Goal: Transaction & Acquisition: Download file/media

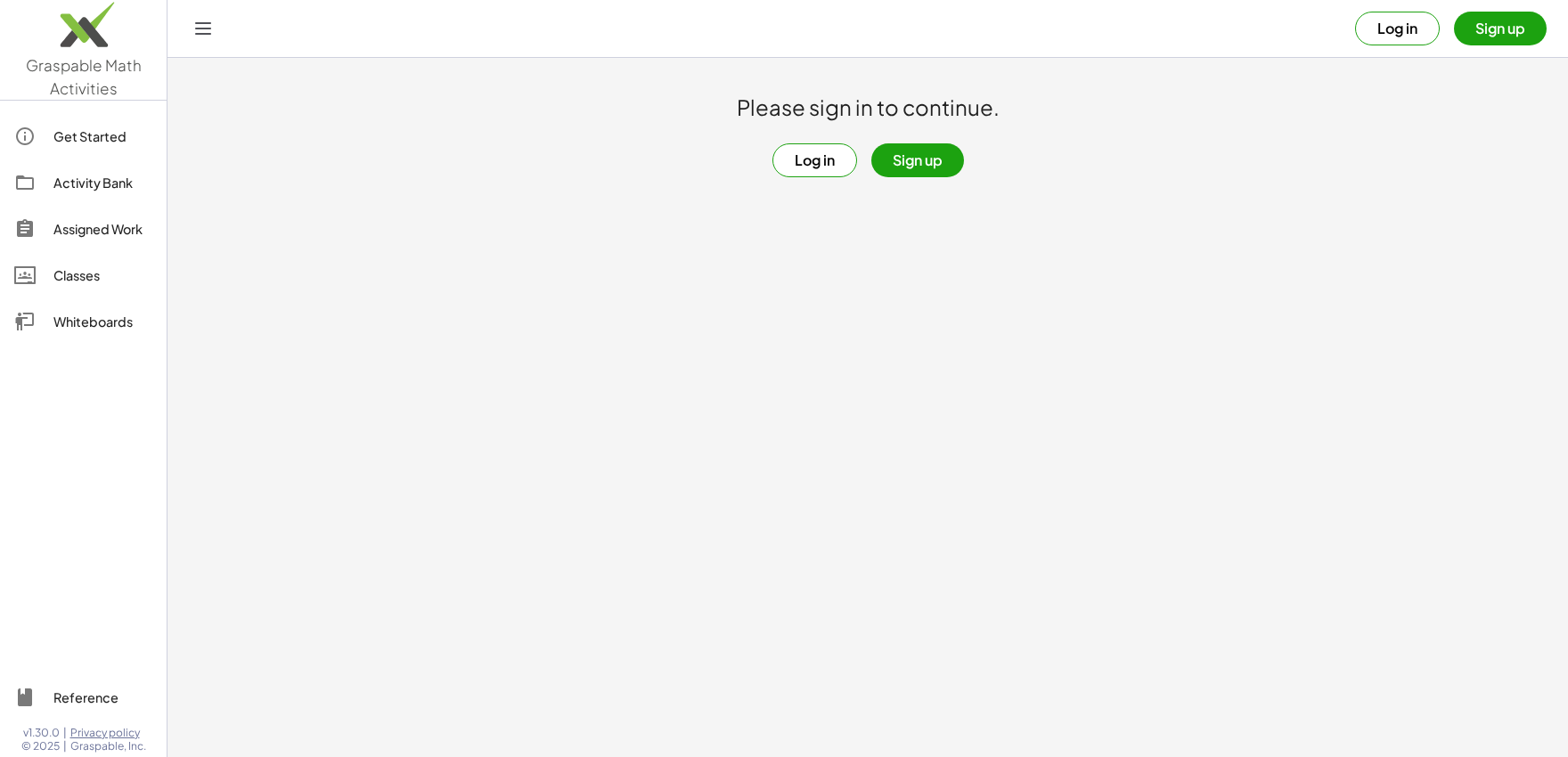
click at [1416, 35] on button "Log in" at bounding box center [1397, 28] width 85 height 34
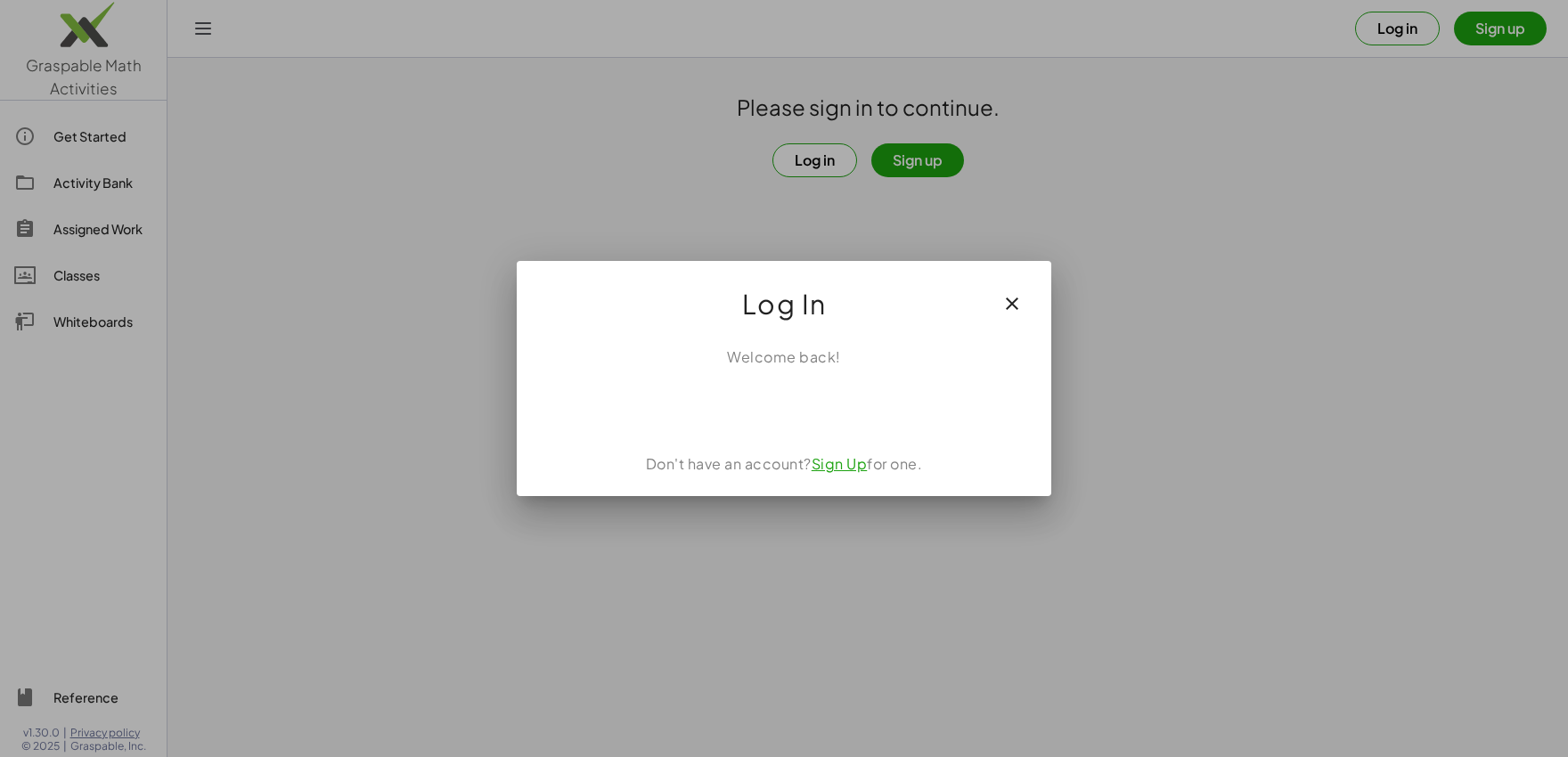
click at [767, 407] on div "Sign in with Google. Opens in new tab" at bounding box center [784, 407] width 204 height 39
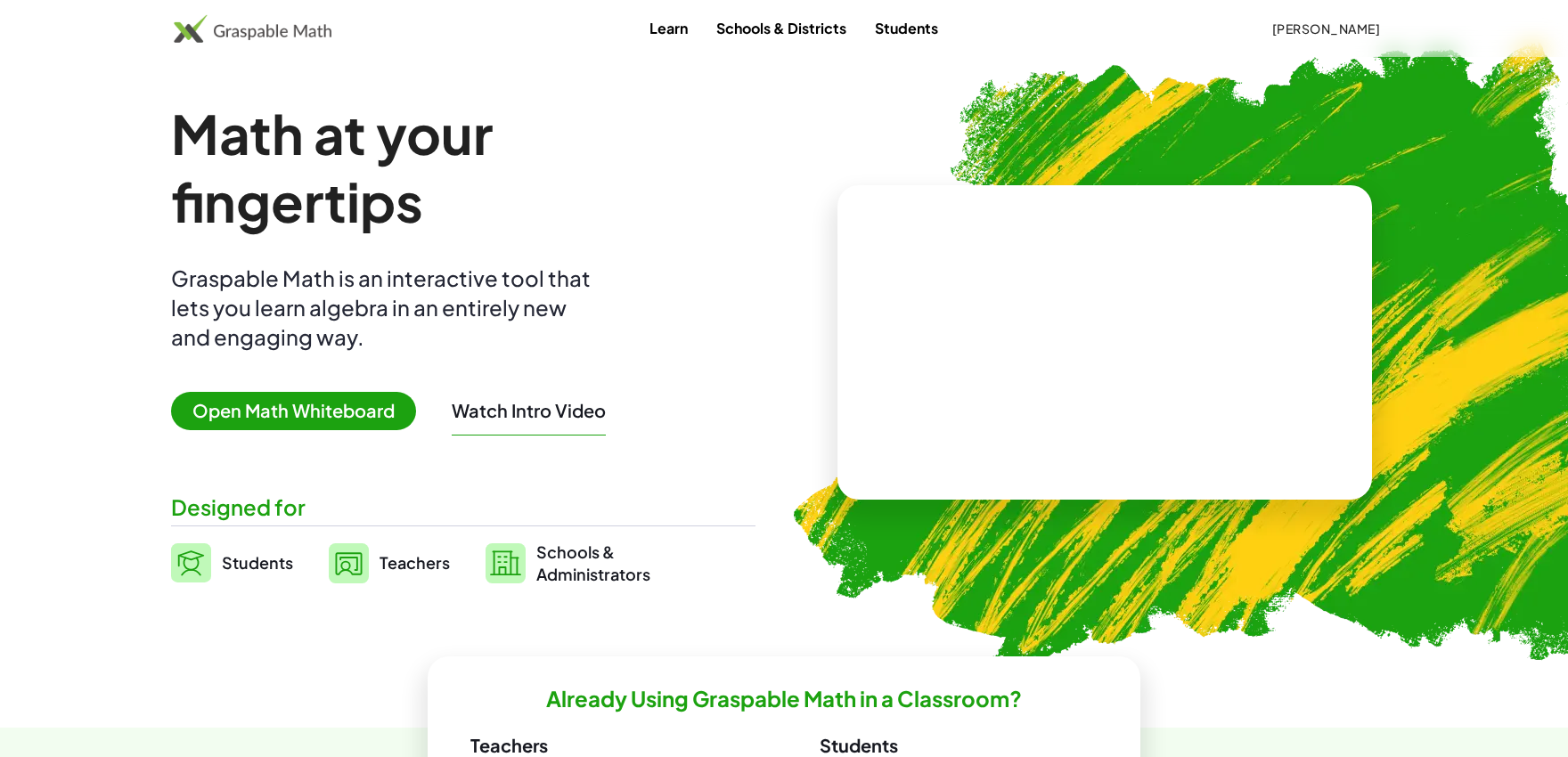
drag, startPoint x: 1322, startPoint y: 8, endPoint x: 1323, endPoint y: 17, distance: 9.1
click at [1322, 13] on div "Learn Schools & Districts Students Sid pradhan" at bounding box center [784, 28] width 1568 height 57
click at [1323, 21] on button "[PERSON_NAME]" at bounding box center [1325, 28] width 137 height 32
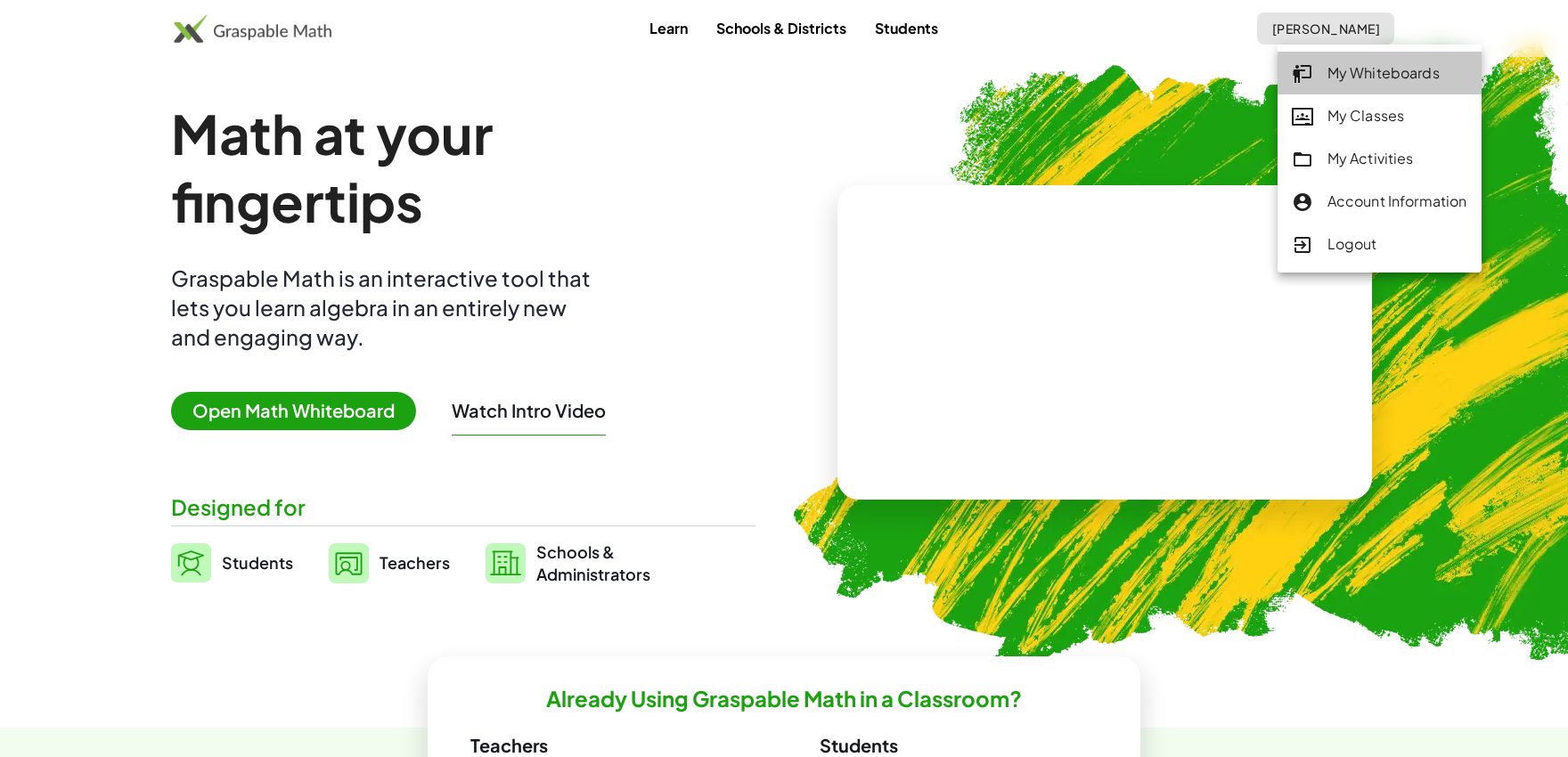
click at [1321, 81] on div "My Whiteboards" at bounding box center [1379, 74] width 176 height 23
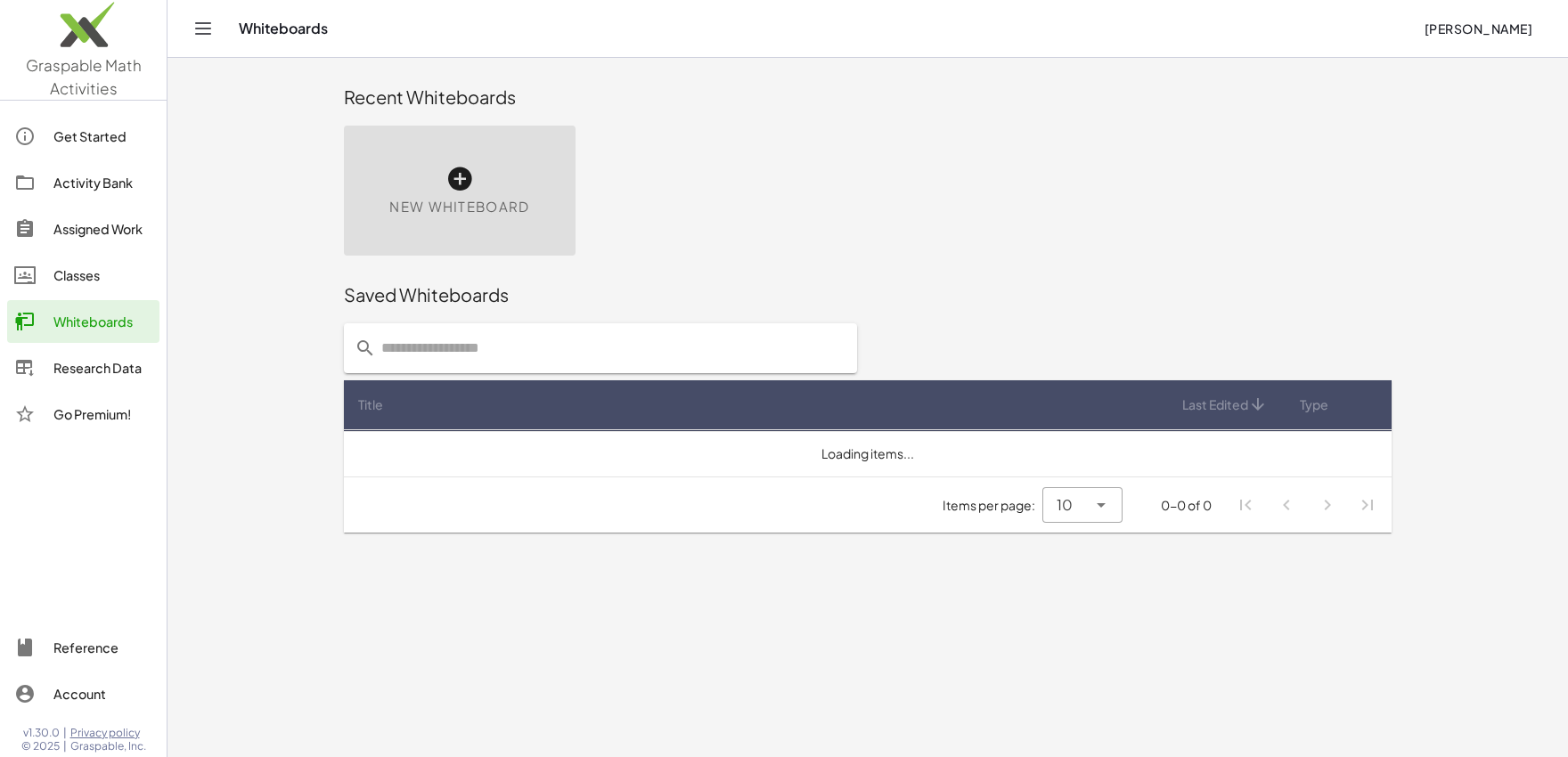
click at [135, 371] on div "Research Data" at bounding box center [103, 367] width 99 height 21
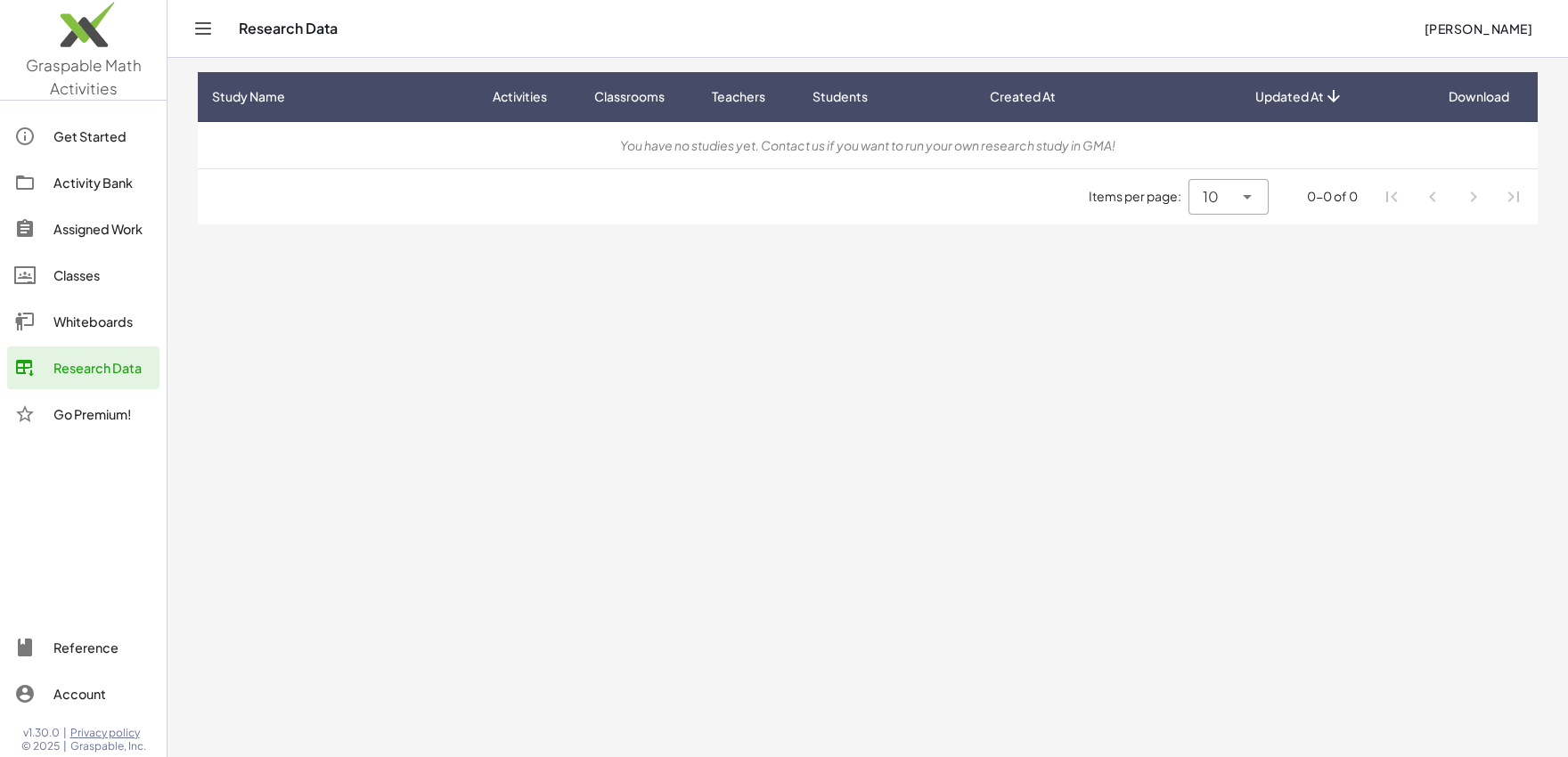
click at [402, 356] on main "Study Name Activities Classrooms Teachers Students Created At Updated At Downlo…" at bounding box center [867, 378] width 1400 height 757
click at [790, 145] on div "You have no studies yet. Contact us if you want to run your own research study …" at bounding box center [867, 146] width 1311 height 19
click at [753, 265] on main "Study Name Activities Classrooms Teachers Students Created At Updated At Downlo…" at bounding box center [867, 378] width 1400 height 757
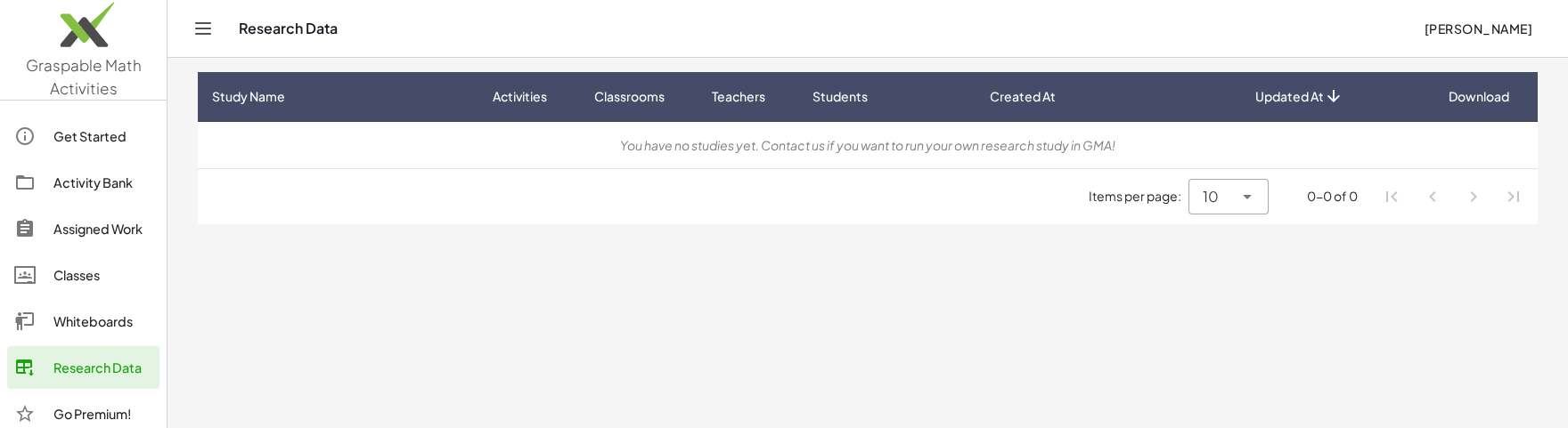
click at [839, 289] on main "Study Name Activities Classrooms Teachers Students Created At Updated At Downlo…" at bounding box center [867, 214] width 1400 height 428
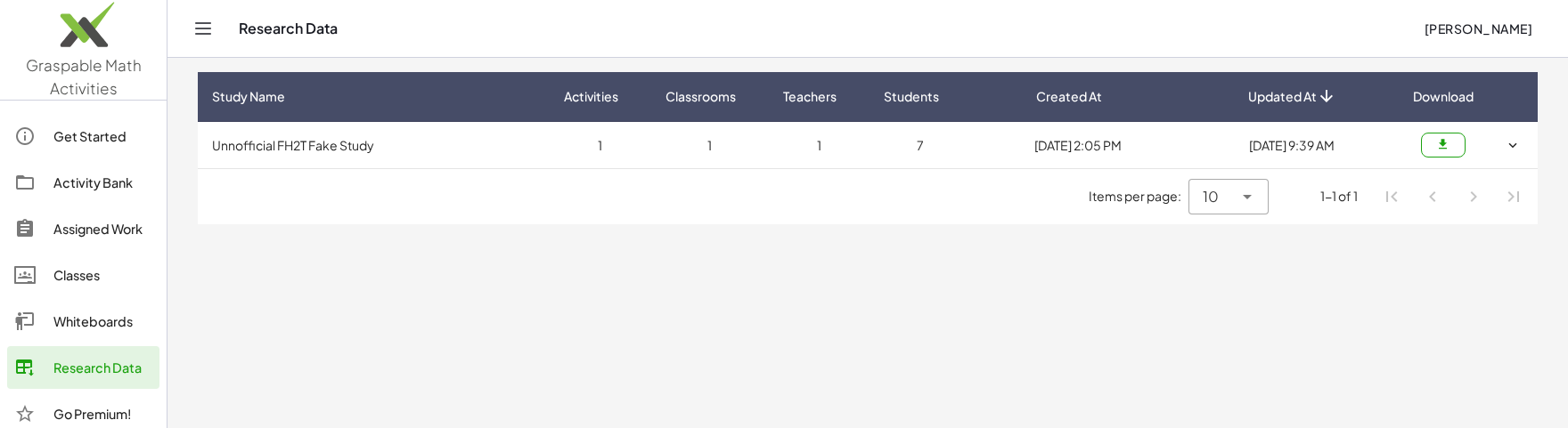
click at [1083, 311] on main "Study Name Activities Classrooms Teachers Students Created At Updated At Downlo…" at bounding box center [867, 214] width 1400 height 428
click at [1512, 150] on icon "button" at bounding box center [1512, 145] width 16 height 16
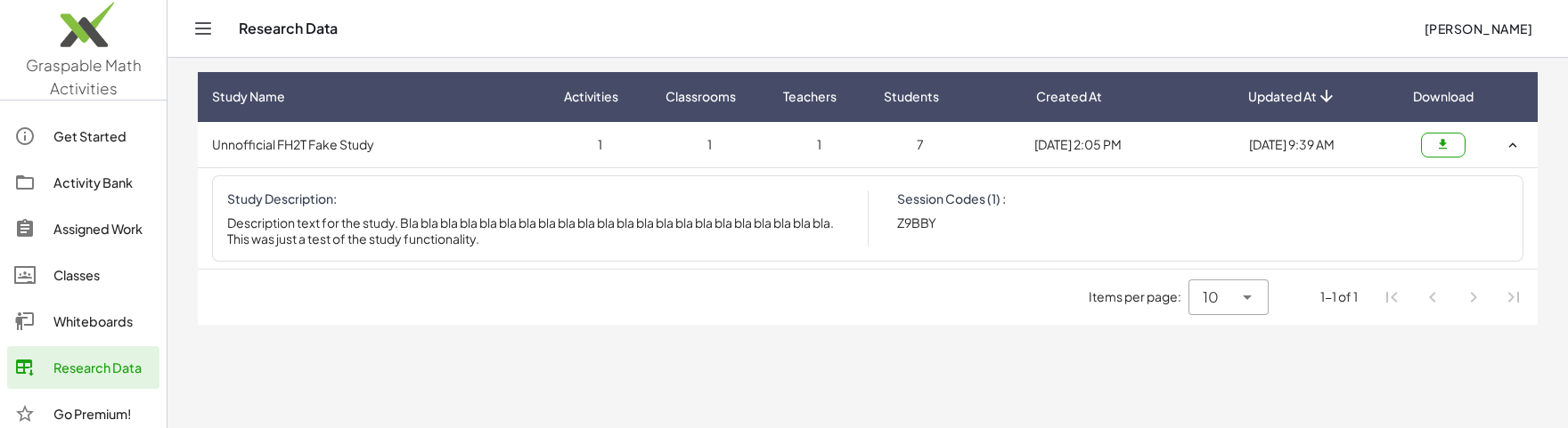
click at [1512, 150] on icon "button" at bounding box center [1512, 145] width 16 height 16
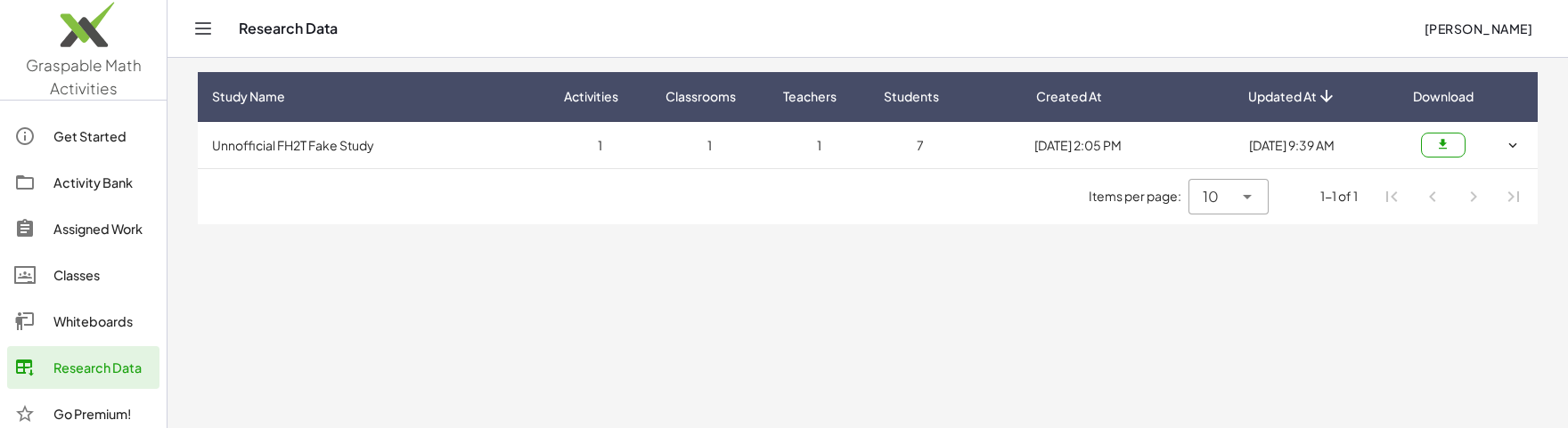
click at [1433, 146] on button "button" at bounding box center [1443, 145] width 45 height 25
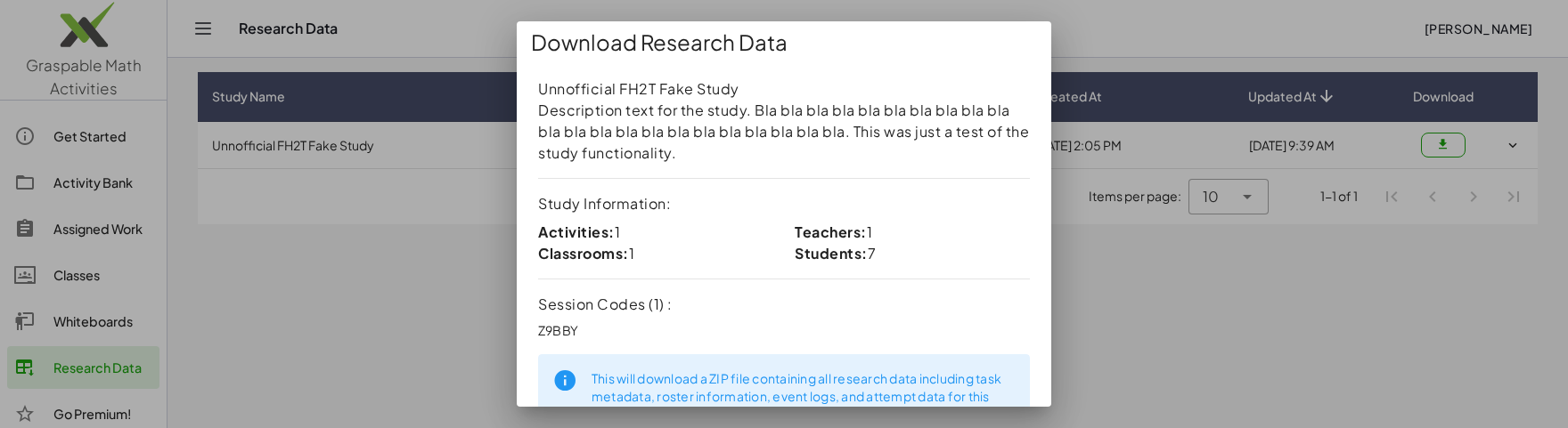
scroll to position [112, 0]
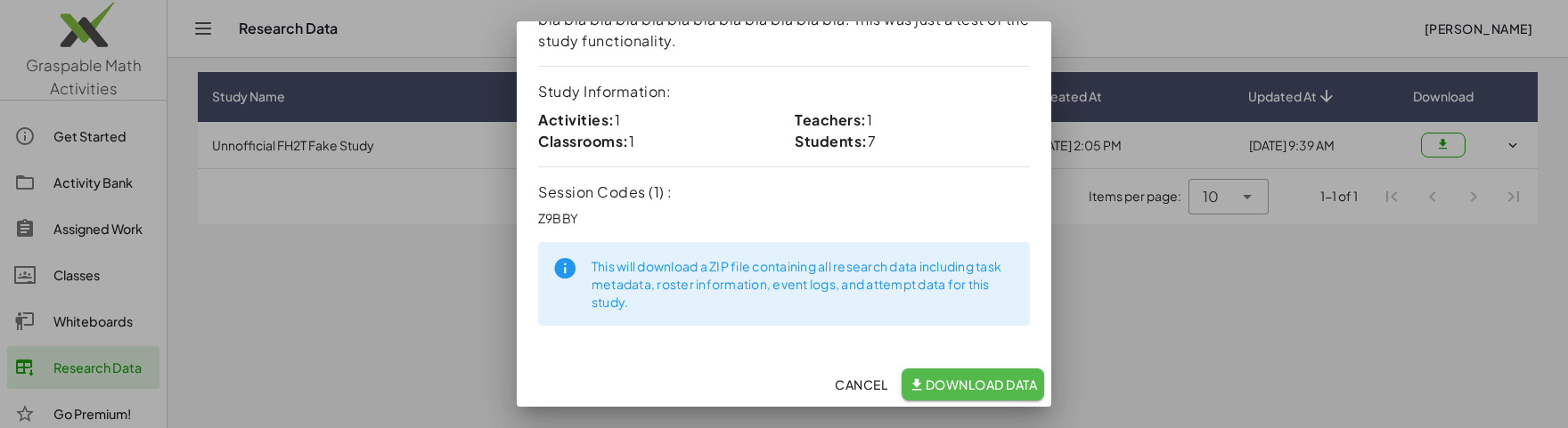
click at [976, 387] on span "Download Data" at bounding box center [972, 384] width 128 height 16
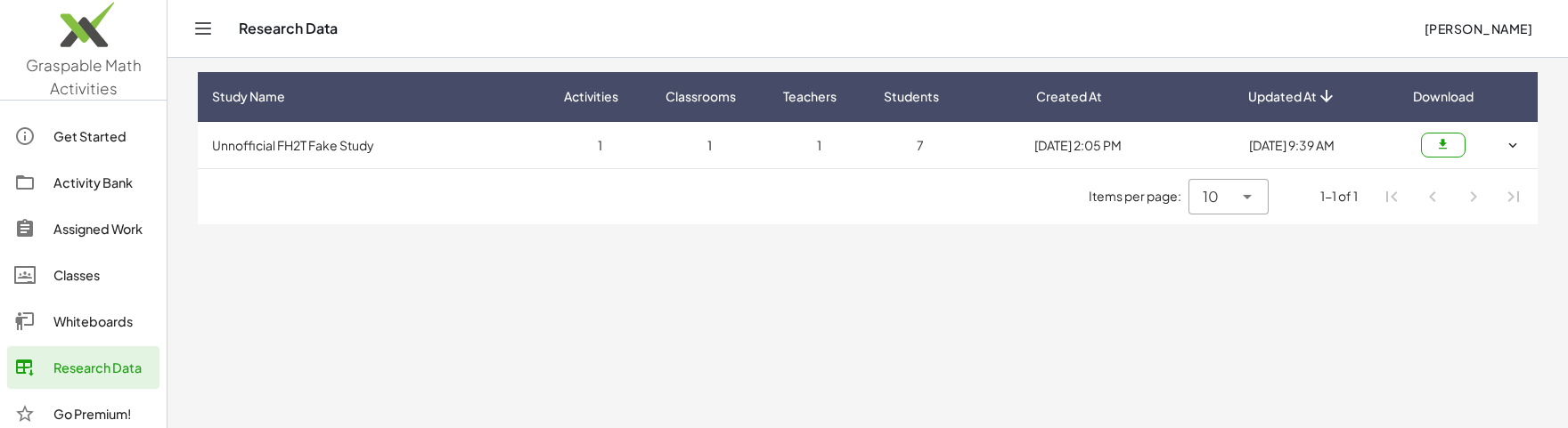
click at [1471, 137] on td at bounding box center [1442, 146] width 89 height 47
click at [1446, 153] on button "button" at bounding box center [1443, 145] width 45 height 25
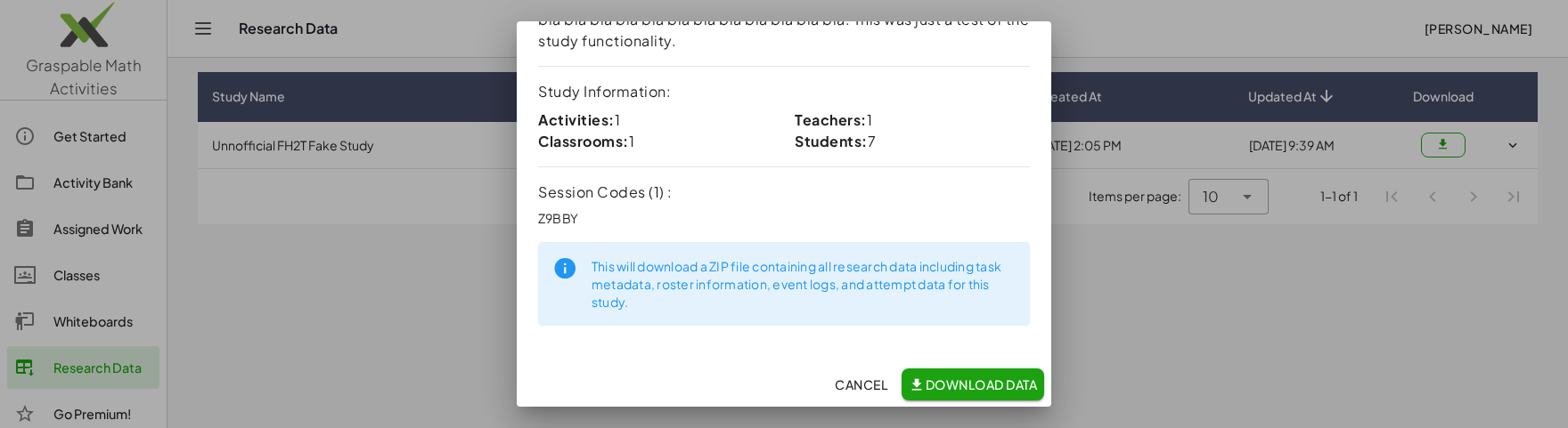
click at [971, 380] on span "Download Data" at bounding box center [972, 384] width 128 height 16
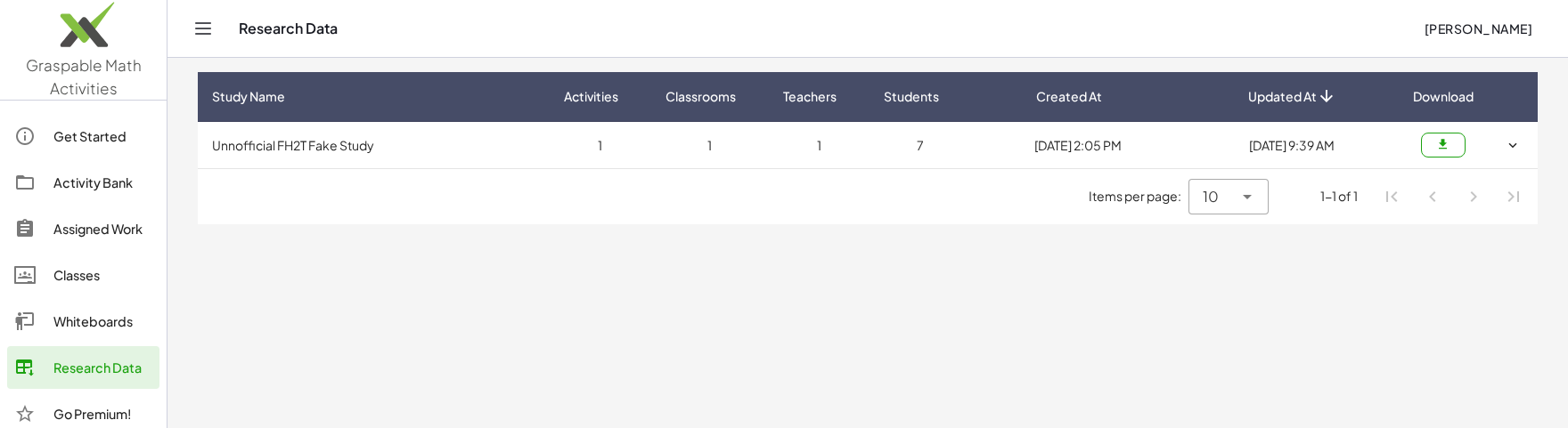
click at [821, 279] on main "Study Name Activities Classrooms Teachers Students Created At Updated At Downlo…" at bounding box center [867, 214] width 1400 height 428
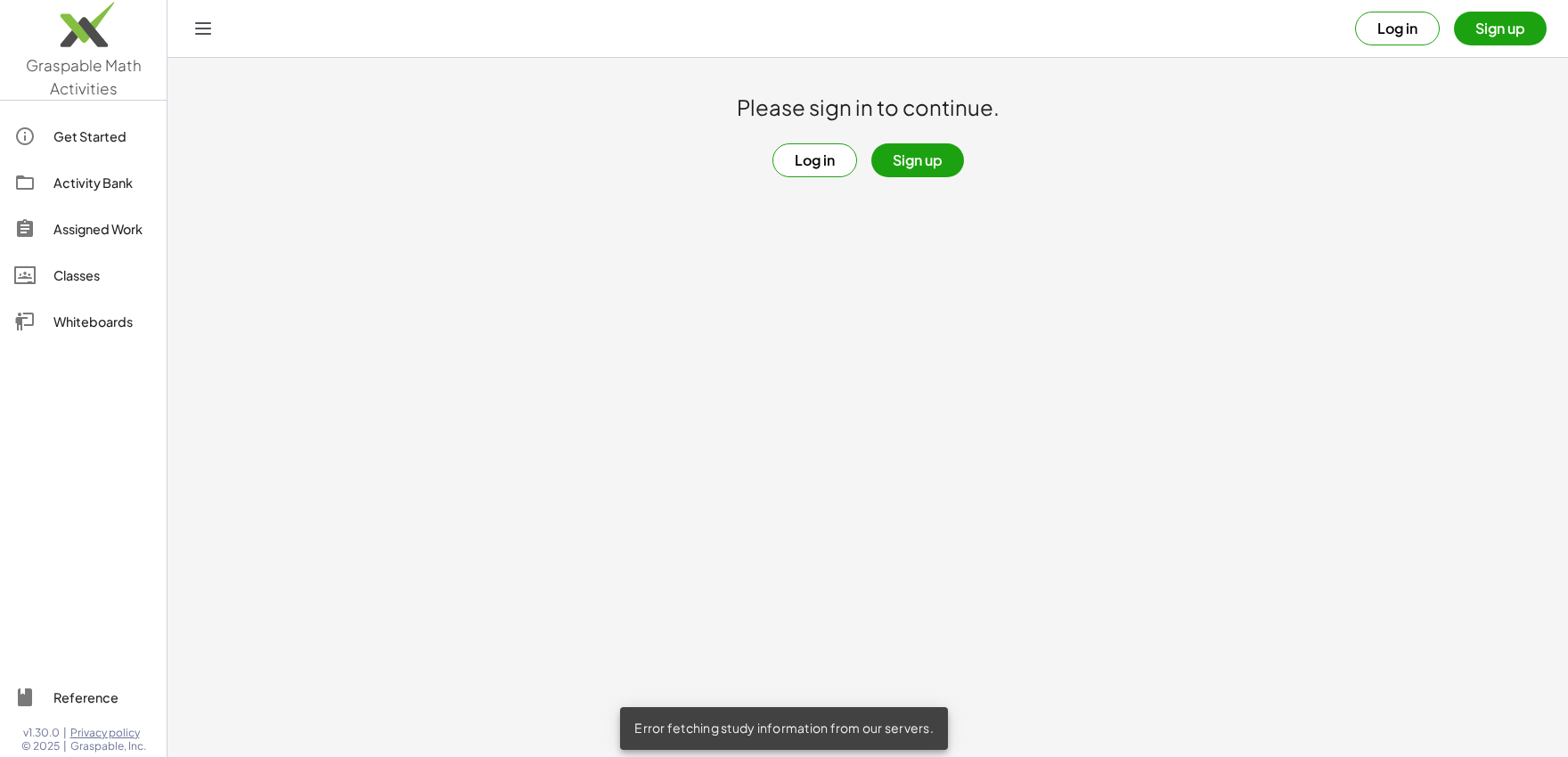
click at [1416, 42] on button "Log in" at bounding box center [1397, 28] width 85 height 34
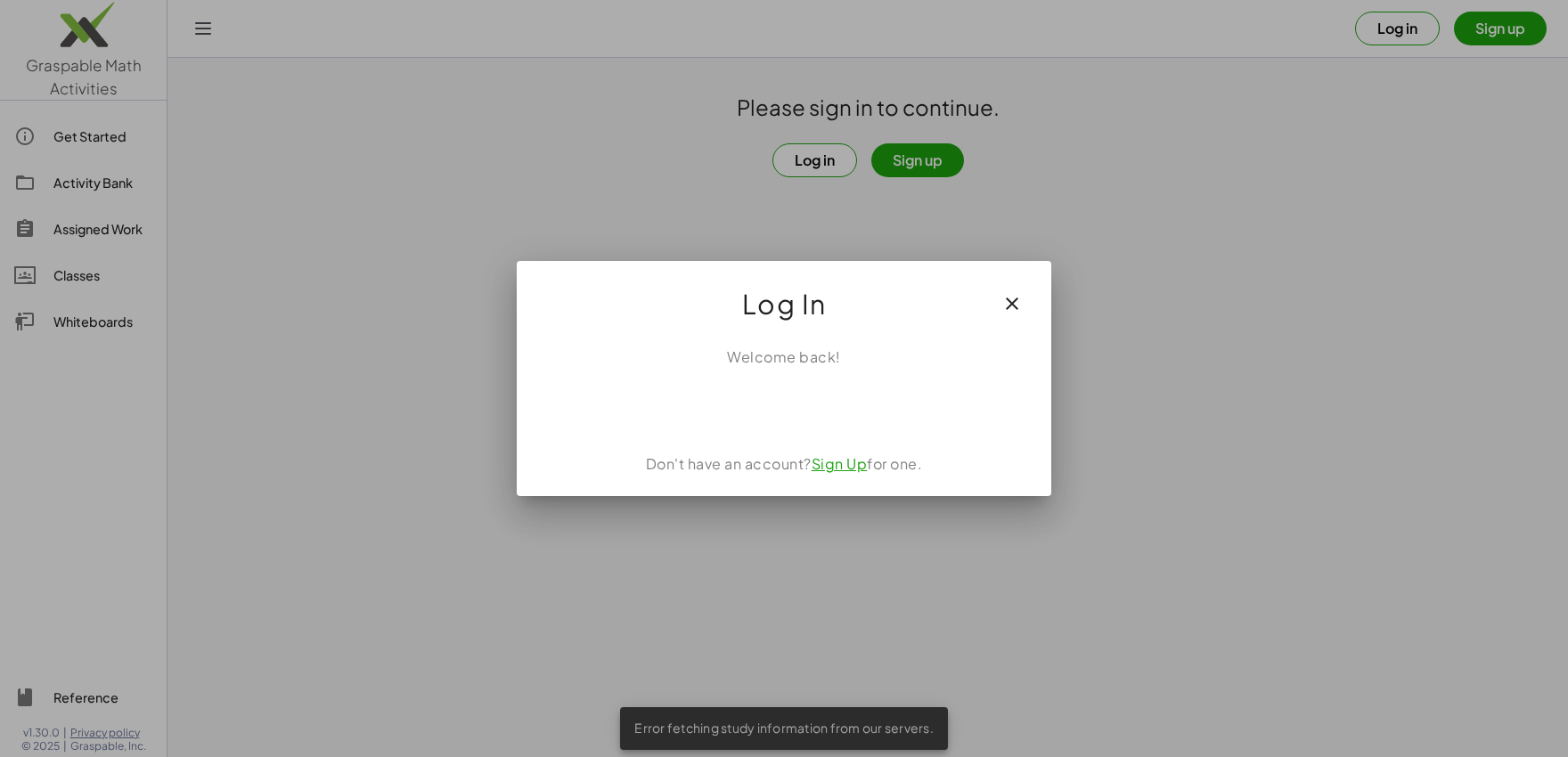
click at [767, 397] on div "Sign in with Google. Opens in new tab" at bounding box center [784, 407] width 204 height 39
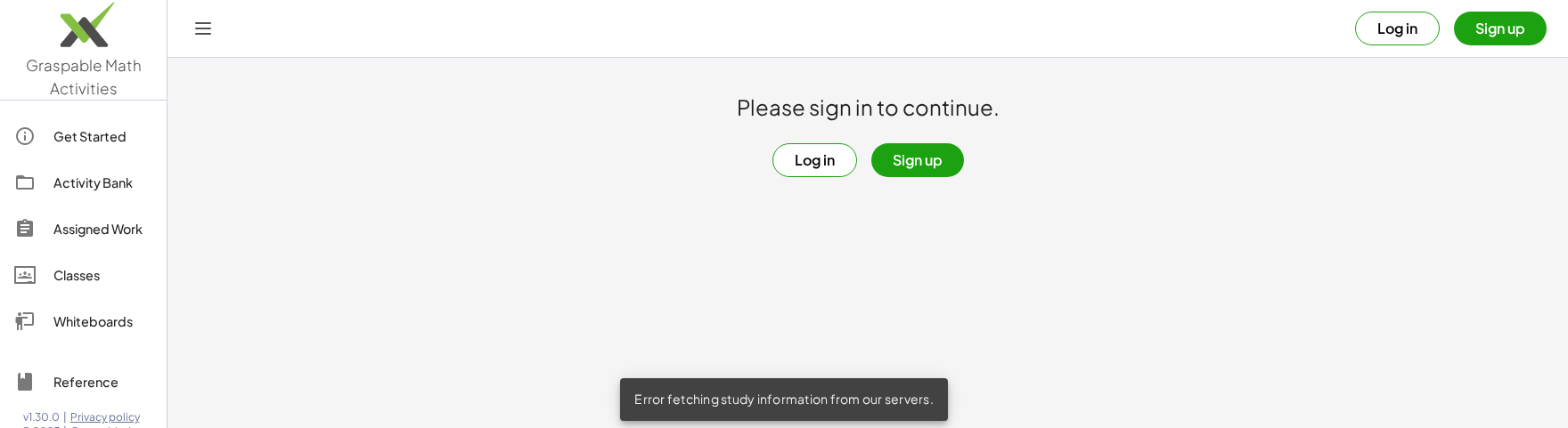
click at [1417, 30] on button "Log in" at bounding box center [1397, 28] width 85 height 34
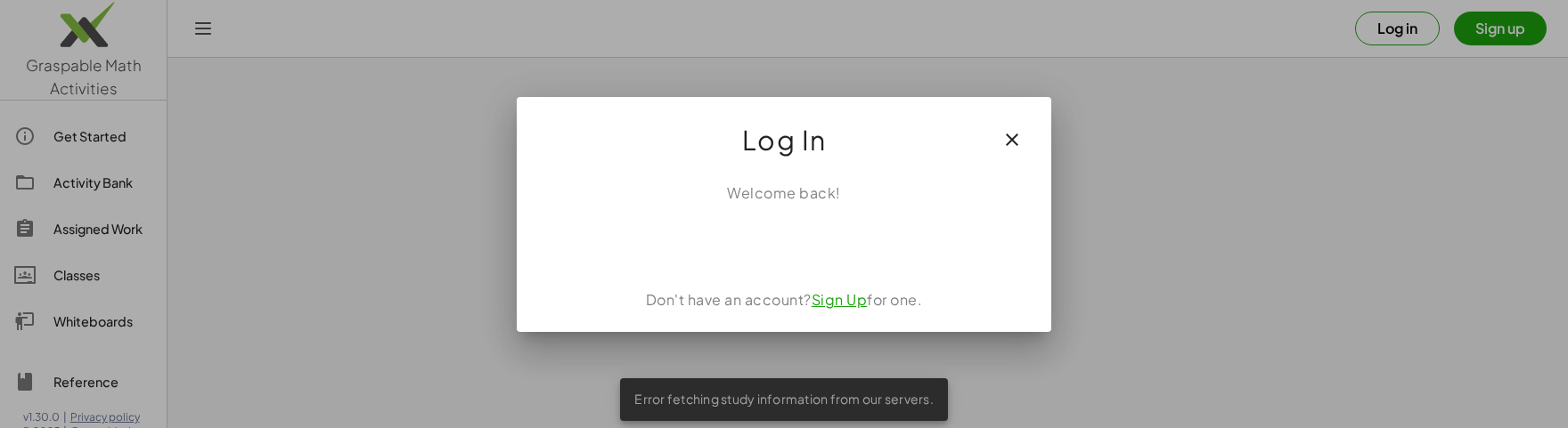
click at [762, 249] on div "Sign in with Google. Opens in new tab" at bounding box center [784, 243] width 204 height 39
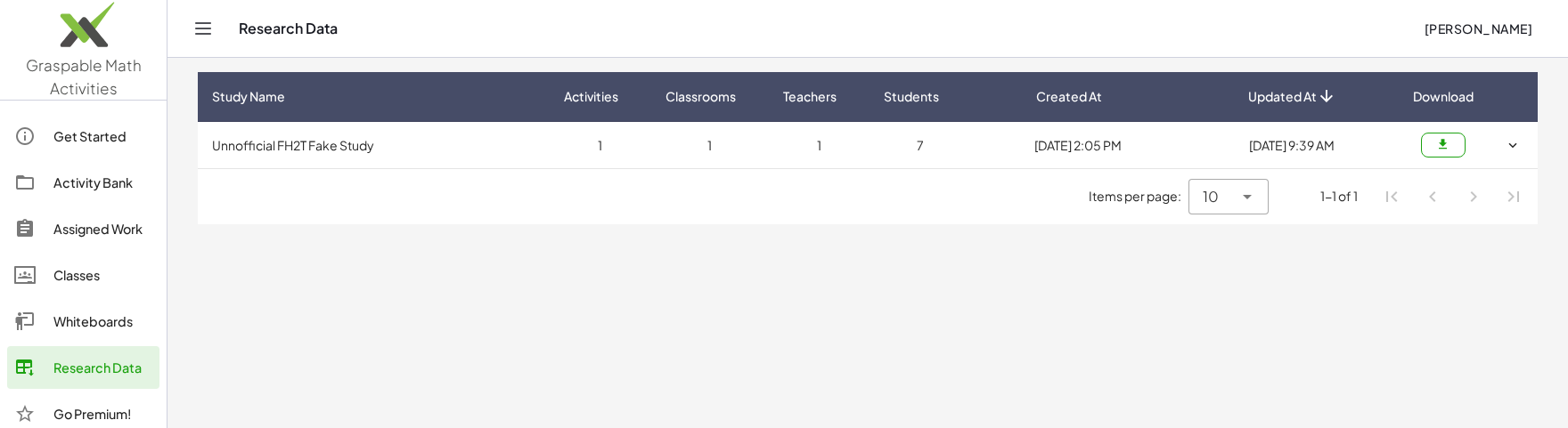
click at [837, 336] on main "Study Name Activities Classrooms Teachers Students Created At Updated At Downlo…" at bounding box center [867, 214] width 1400 height 428
click at [85, 371] on div "Research Data" at bounding box center [103, 367] width 99 height 21
click at [56, 328] on div "Whiteboards" at bounding box center [103, 321] width 99 height 21
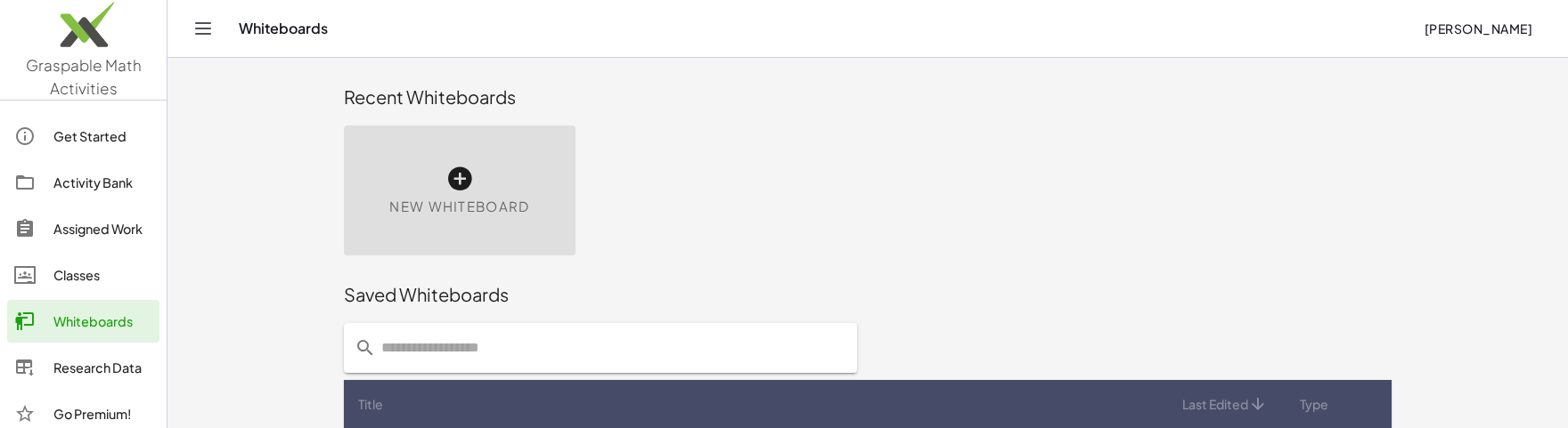
click at [75, 385] on link "Research Data" at bounding box center [83, 368] width 152 height 43
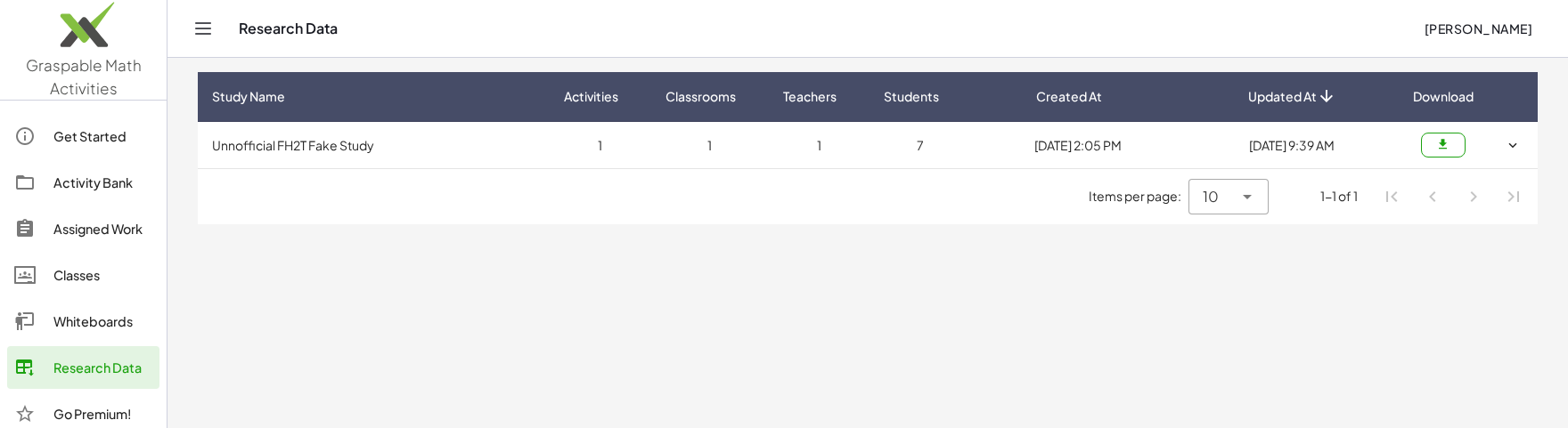
click at [490, 317] on main "Study Name Activities Classrooms Teachers Students Created At Updated At Downlo…" at bounding box center [867, 214] width 1400 height 428
click at [1516, 143] on icon "button" at bounding box center [1512, 145] width 16 height 16
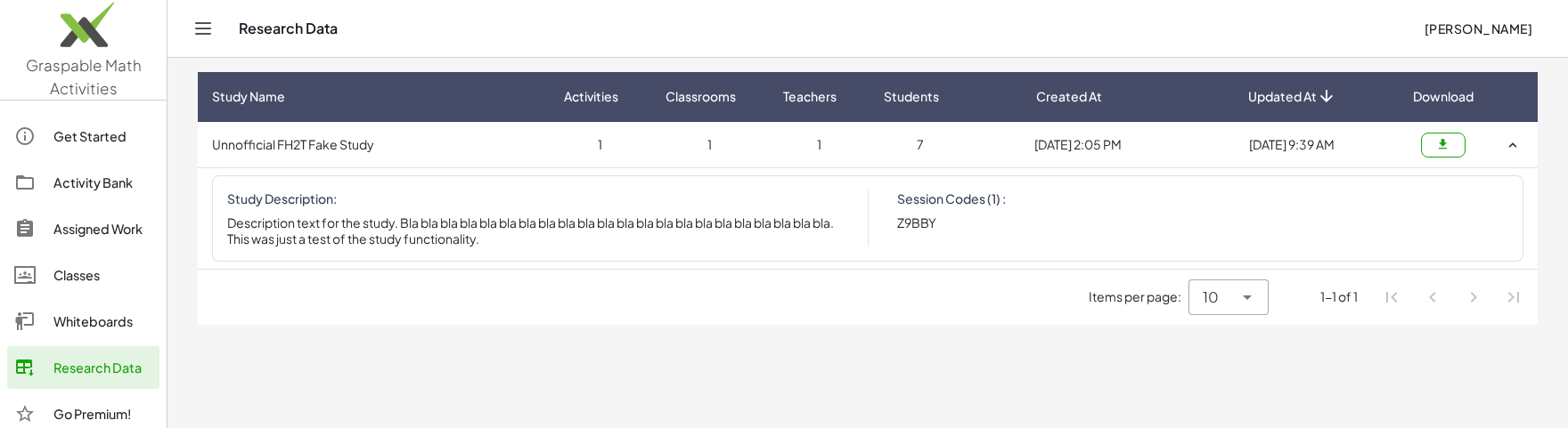
click at [1516, 143] on icon "button" at bounding box center [1512, 145] width 16 height 16
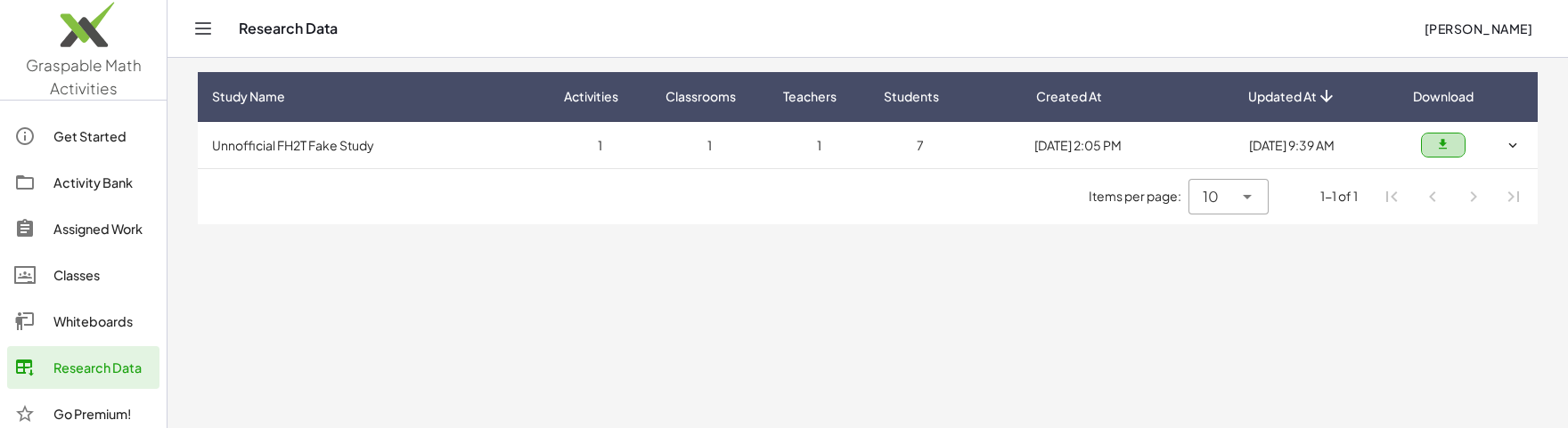
click at [1429, 151] on button "button" at bounding box center [1443, 145] width 45 height 25
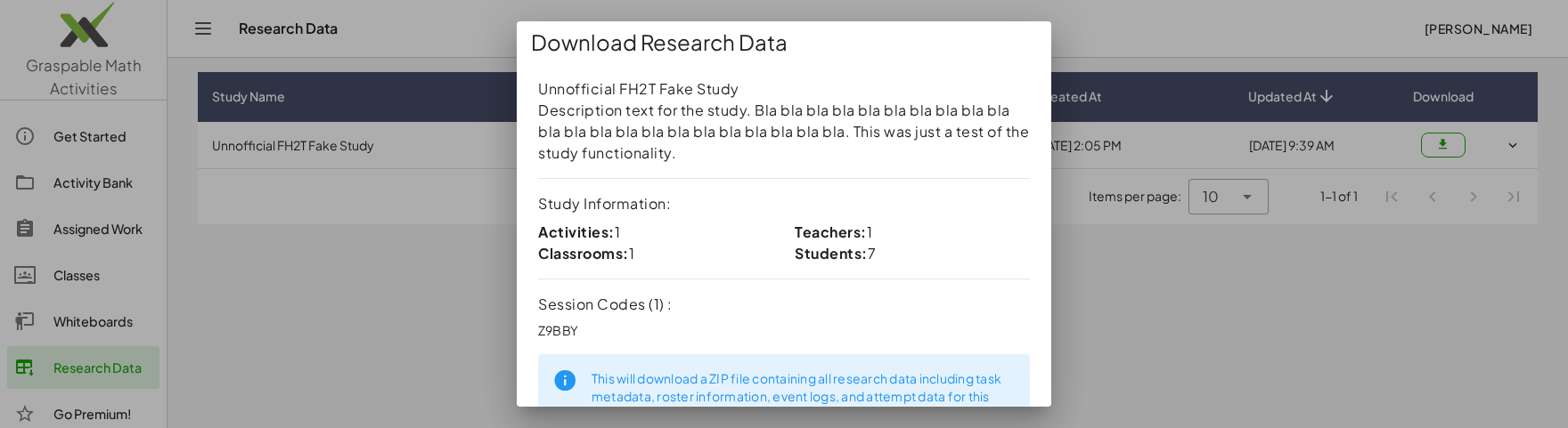
scroll to position [112, 0]
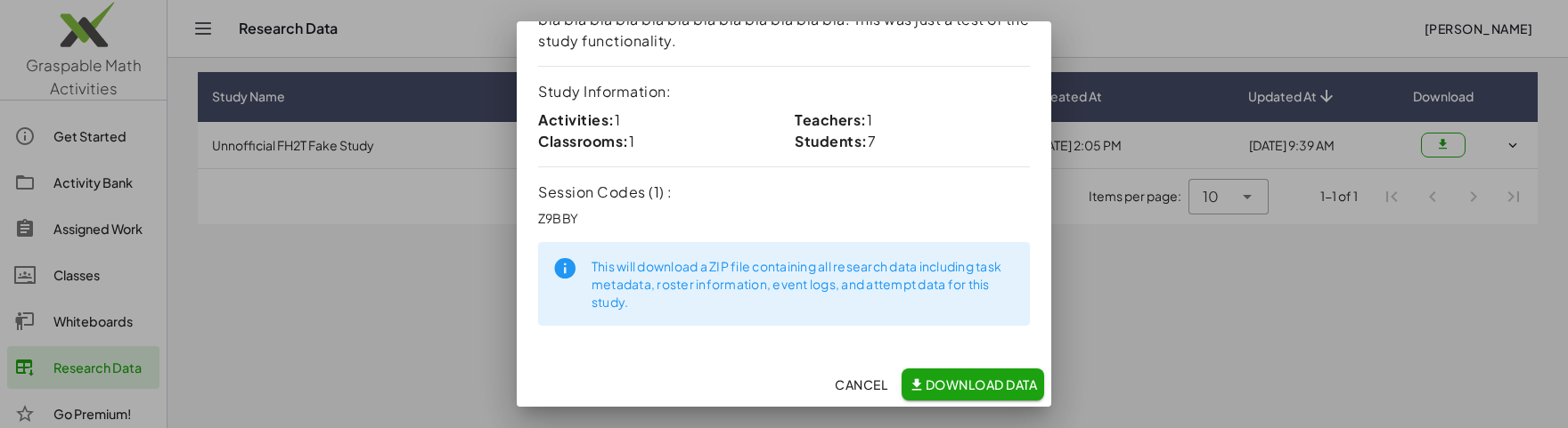
click at [950, 388] on span "Download Data" at bounding box center [972, 384] width 128 height 16
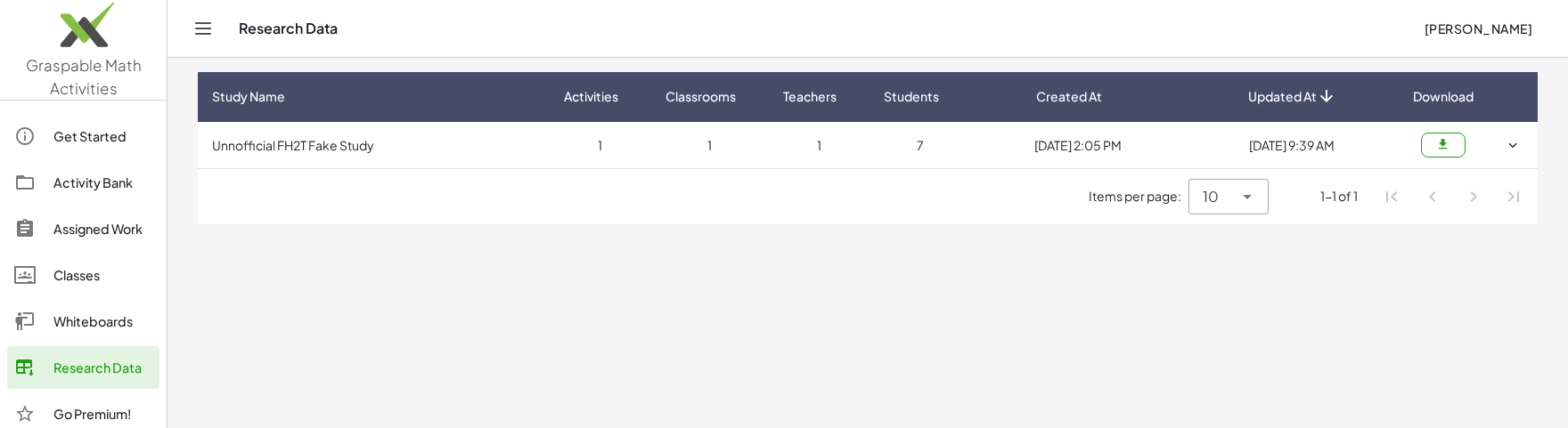
click at [1450, 136] on button "button" at bounding box center [1443, 145] width 45 height 25
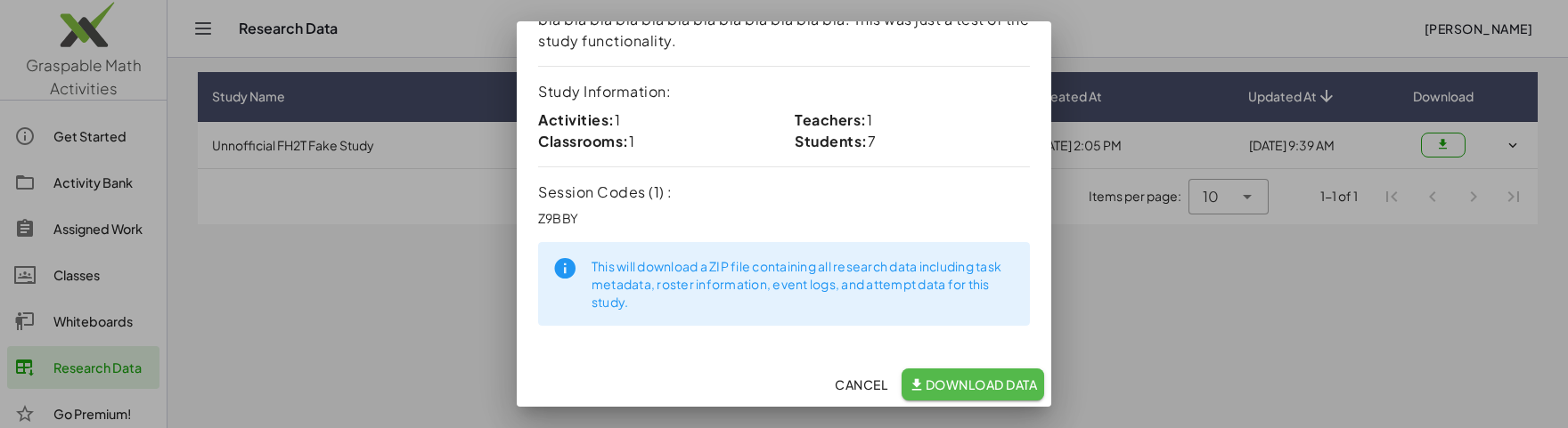
click at [956, 390] on span "Download Data" at bounding box center [972, 384] width 128 height 16
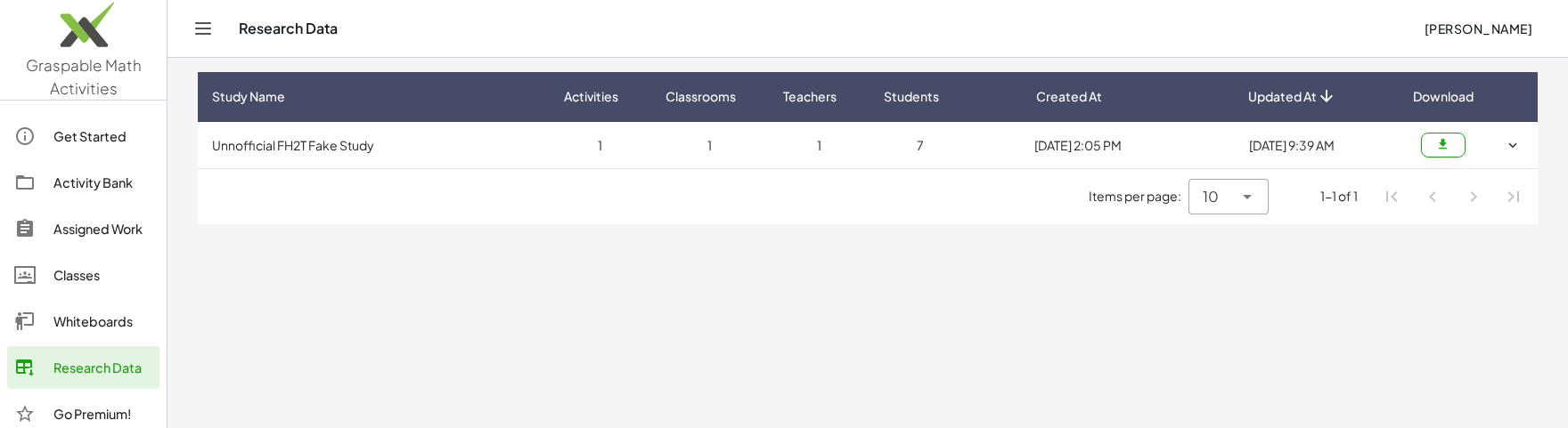
click at [1411, 284] on main "Study Name Activities Classrooms Teachers Students Created At Updated At Downlo…" at bounding box center [867, 214] width 1400 height 428
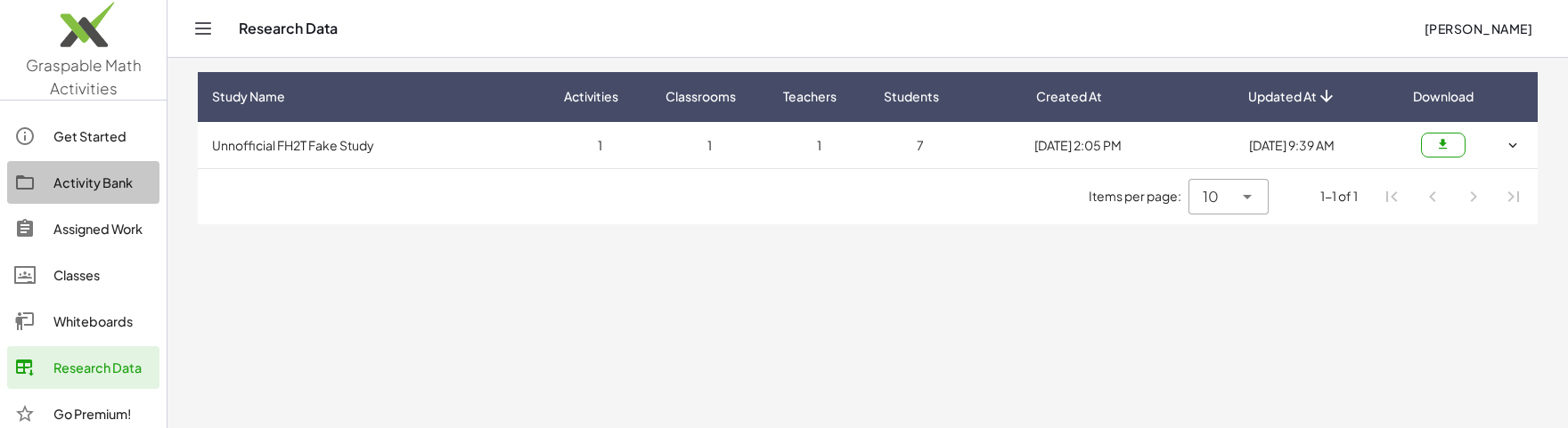
click at [79, 190] on div "Activity Bank" at bounding box center [103, 182] width 99 height 21
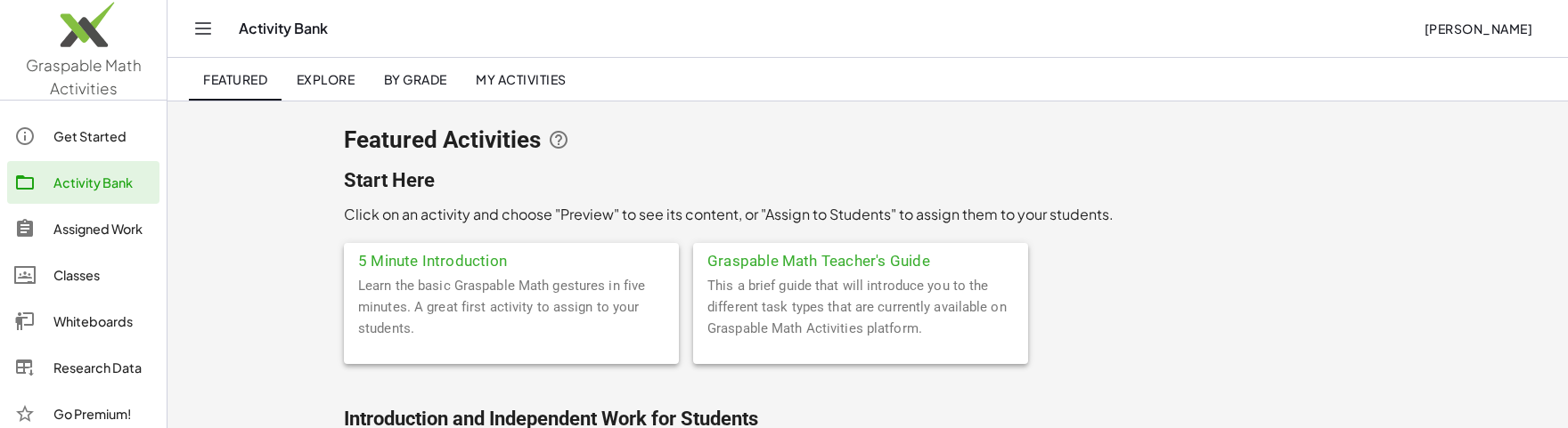
click at [77, 229] on div "Assigned Work" at bounding box center [103, 229] width 99 height 21
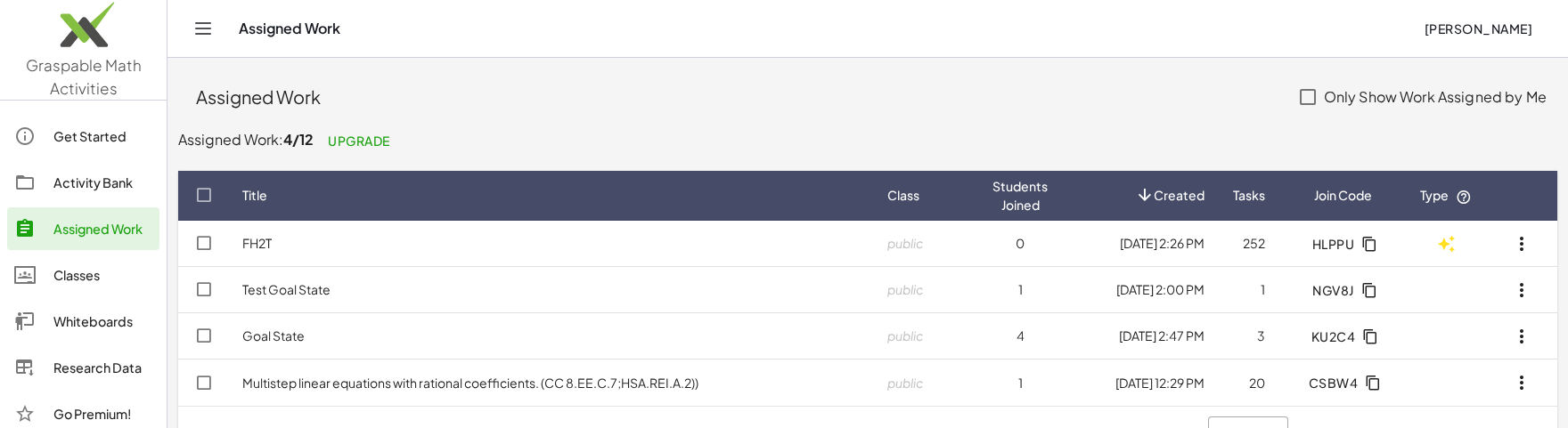
click at [103, 290] on link "Classes" at bounding box center [83, 276] width 152 height 43
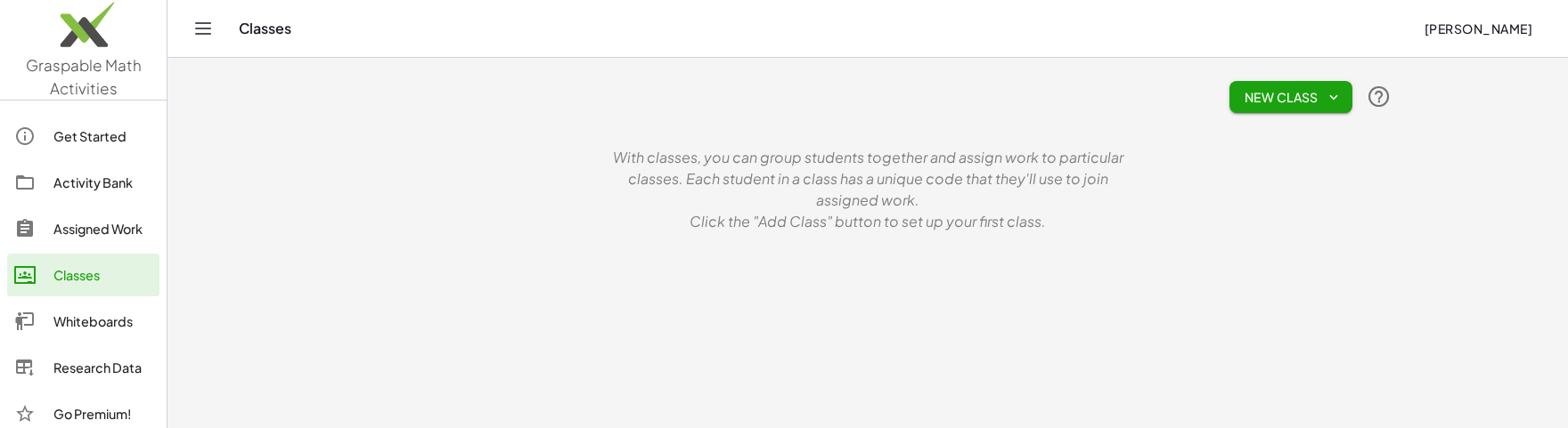
click at [127, 325] on div "Whiteboards" at bounding box center [103, 321] width 99 height 21
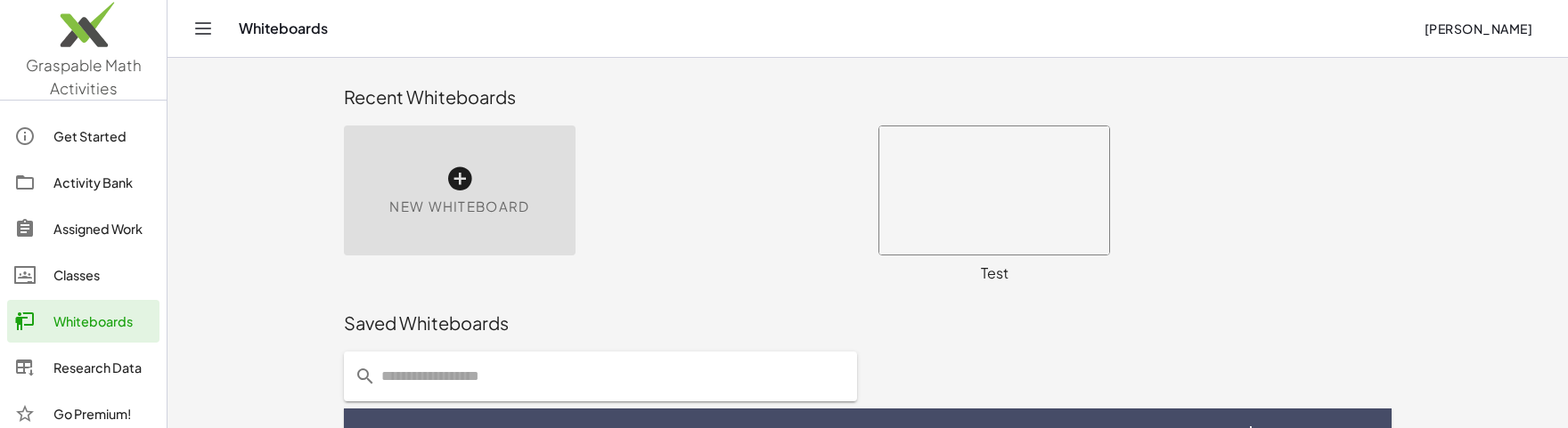
scroll to position [143, 0]
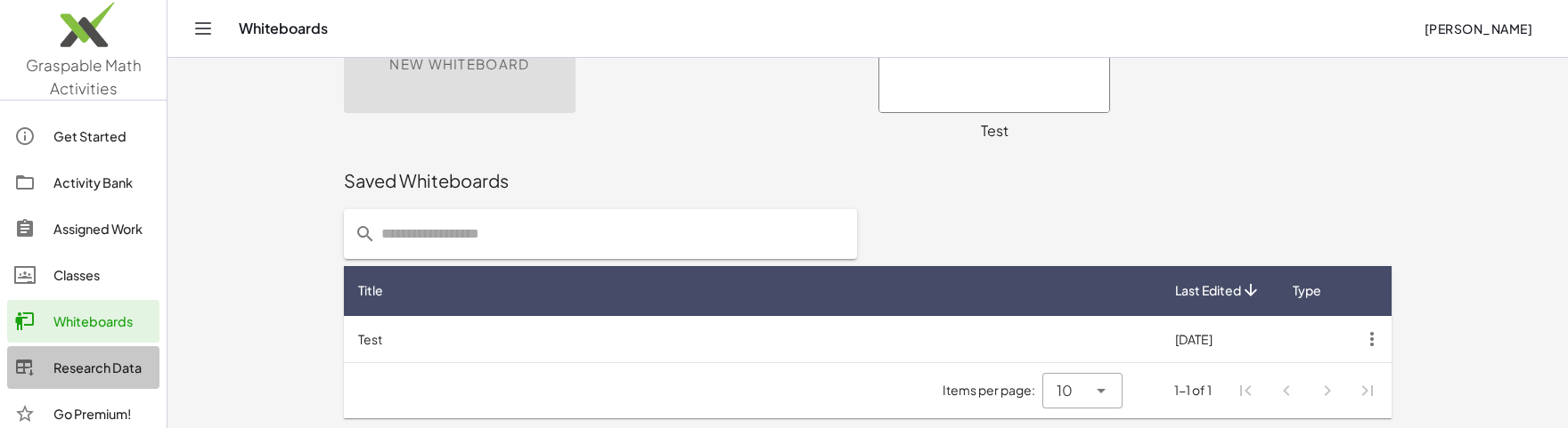
click at [64, 382] on link "Research Data" at bounding box center [83, 368] width 152 height 43
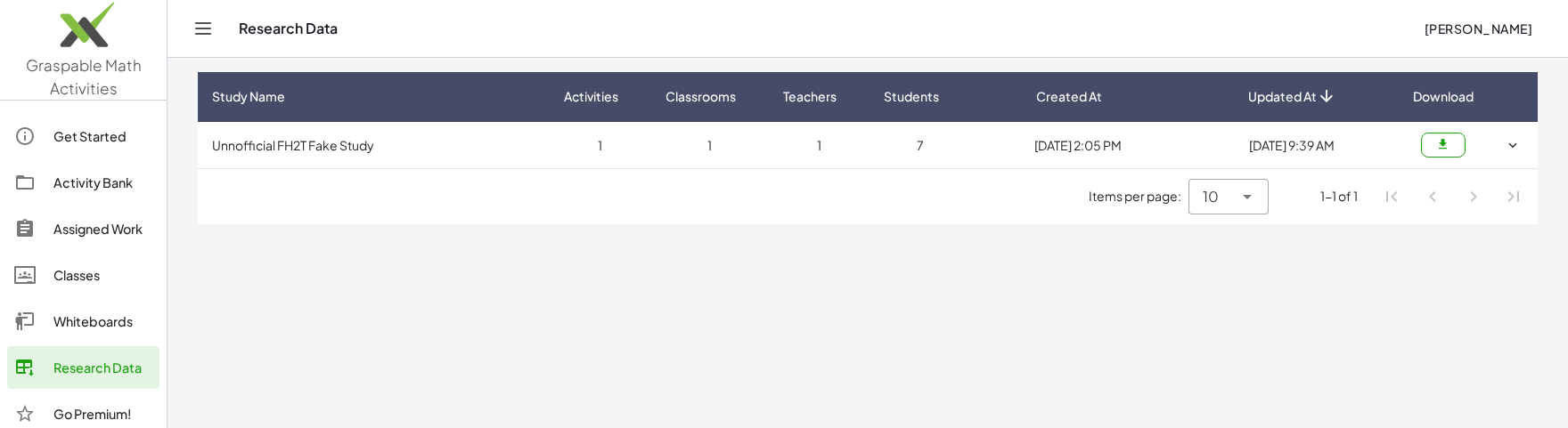
click at [1446, 147] on icon "button" at bounding box center [1442, 145] width 13 height 13
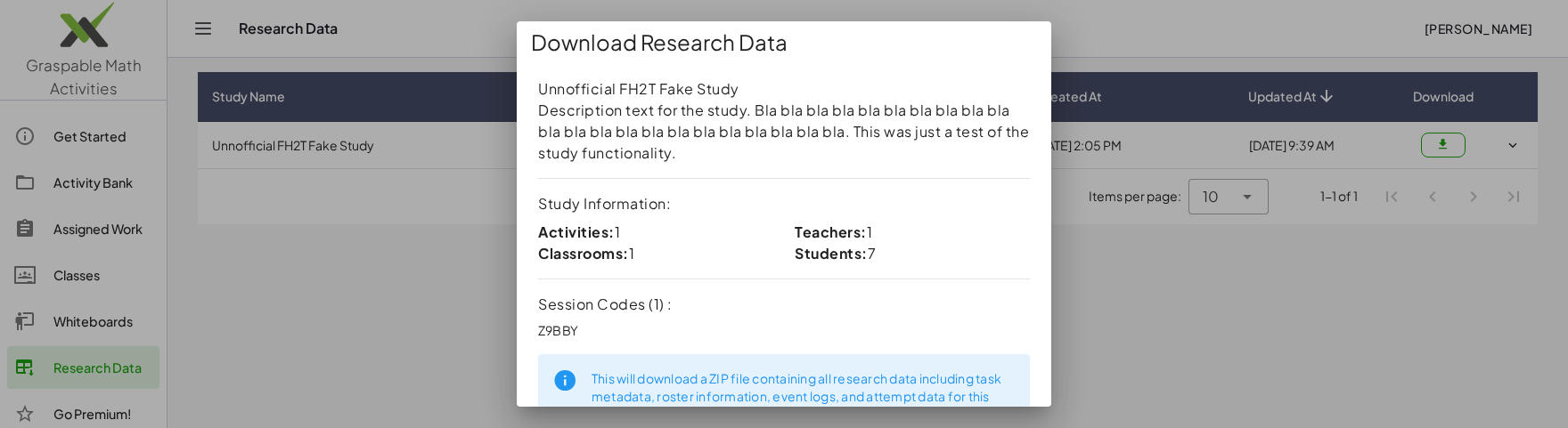
scroll to position [112, 0]
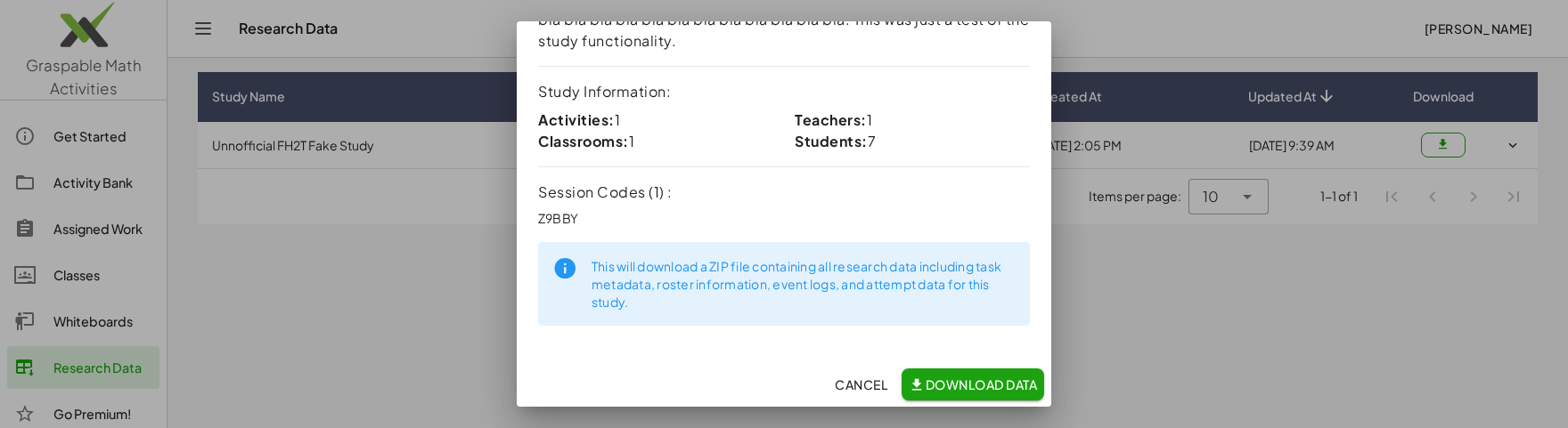
click at [985, 387] on span "Download Data" at bounding box center [972, 384] width 128 height 16
